Goal: Find specific page/section: Find specific page/section

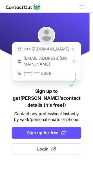
click at [62, 131] on span at bounding box center [63, 133] width 5 height 5
